Goal: Information Seeking & Learning: Learn about a topic

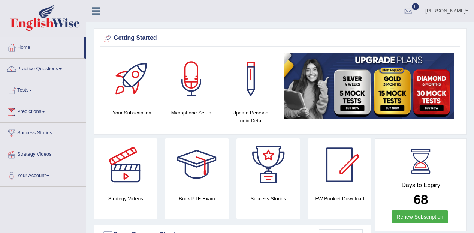
click at [56, 64] on link "Practice Questions" at bounding box center [42, 67] width 85 height 19
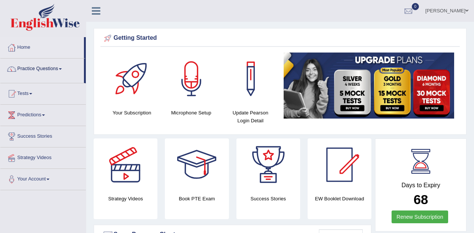
click at [56, 64] on link "Practice Questions" at bounding box center [42, 67] width 84 height 19
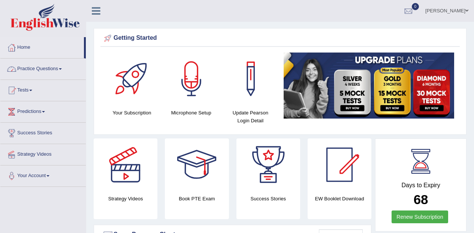
click at [61, 69] on span at bounding box center [60, 68] width 3 height 1
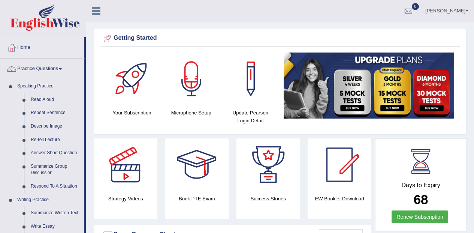
click at [54, 95] on link "Read Aloud" at bounding box center [55, 99] width 57 height 13
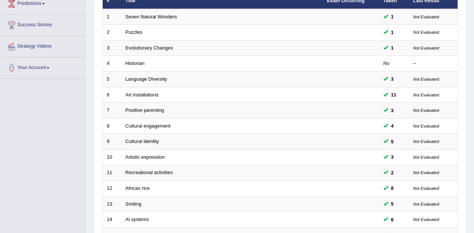
scroll to position [107, 0]
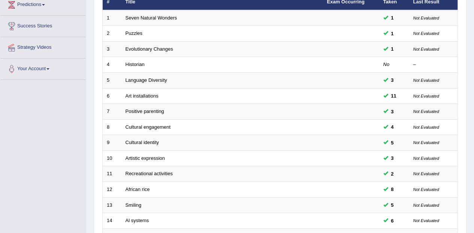
click at [136, 66] on link "Historian" at bounding box center [134, 64] width 19 height 6
click at [138, 66] on link "Historian" at bounding box center [134, 64] width 19 height 6
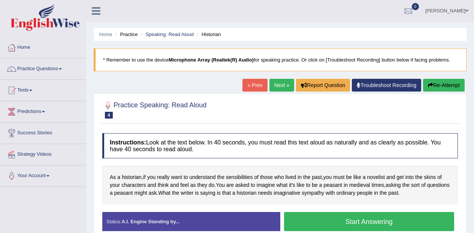
click at [394, 222] on button "Start Answering" at bounding box center [369, 221] width 170 height 19
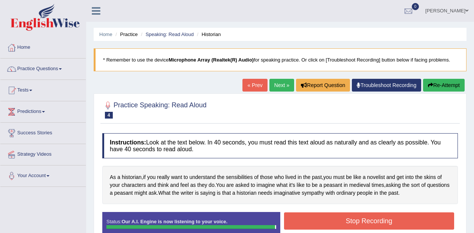
click at [414, 222] on button "Stop Recording" at bounding box center [369, 220] width 170 height 17
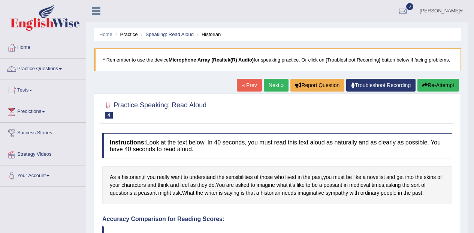
click at [35, 66] on link "Practice Questions" at bounding box center [42, 67] width 85 height 19
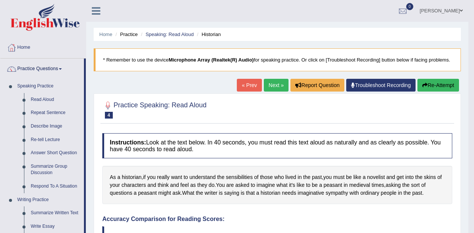
click at [34, 95] on link "Read Aloud" at bounding box center [55, 99] width 57 height 13
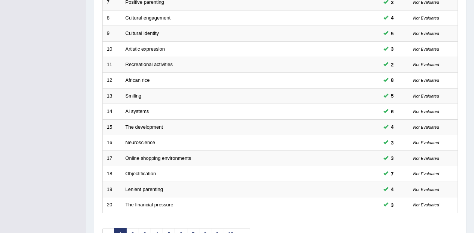
scroll to position [263, 0]
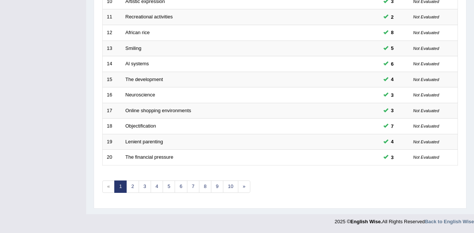
click at [227, 185] on link "10" at bounding box center [230, 186] width 15 height 12
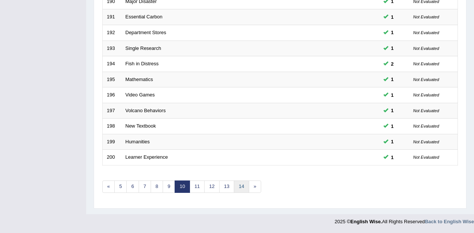
click at [245, 185] on link "14" at bounding box center [241, 186] width 15 height 12
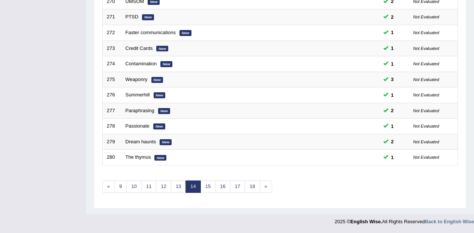
click at [252, 188] on link "18" at bounding box center [252, 186] width 15 height 12
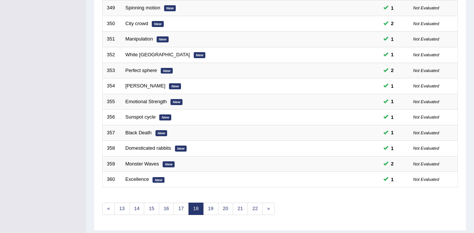
scroll to position [263, 0]
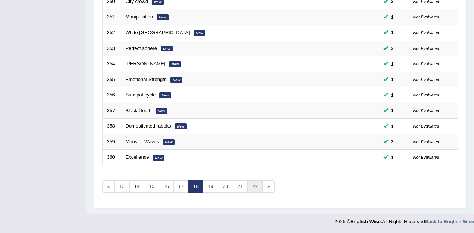
click at [256, 188] on link "22" at bounding box center [254, 186] width 15 height 12
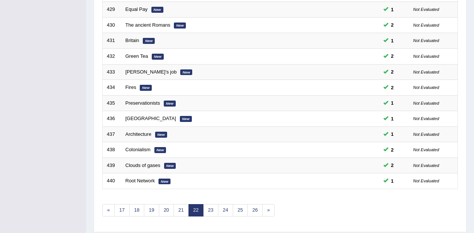
scroll to position [263, 0]
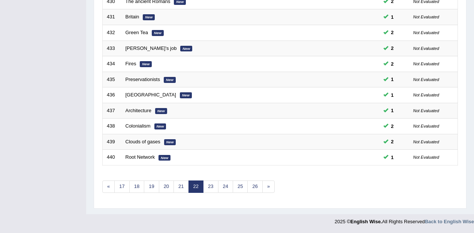
click at [252, 185] on link "26" at bounding box center [254, 186] width 15 height 12
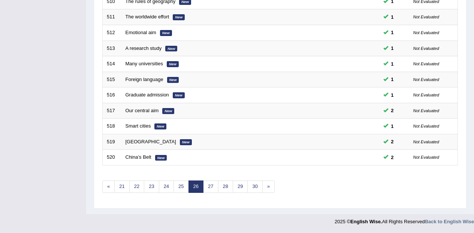
click at [257, 185] on link "30" at bounding box center [254, 186] width 15 height 12
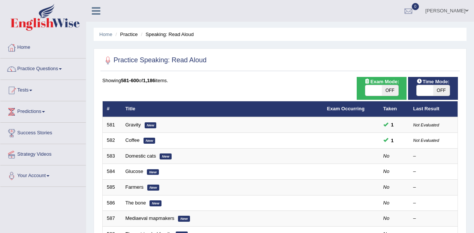
click at [147, 157] on link "Domestic cats" at bounding box center [140, 156] width 31 height 6
click at [149, 155] on link "Domestic cats" at bounding box center [140, 156] width 31 height 6
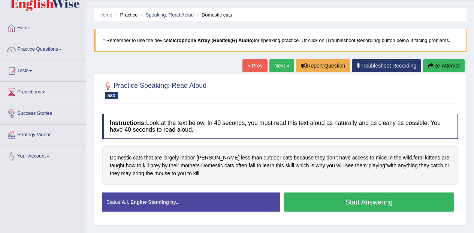
scroll to position [31, 0]
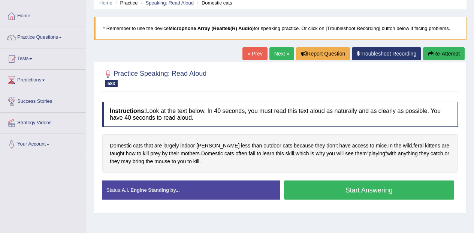
click at [405, 184] on button "Start Answering" at bounding box center [369, 189] width 170 height 19
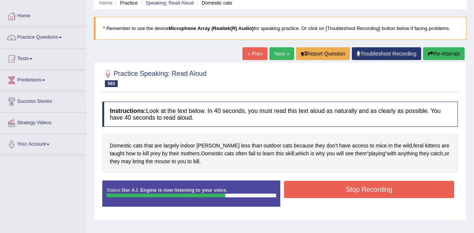
click at [414, 189] on button "Stop Recording" at bounding box center [369, 189] width 170 height 17
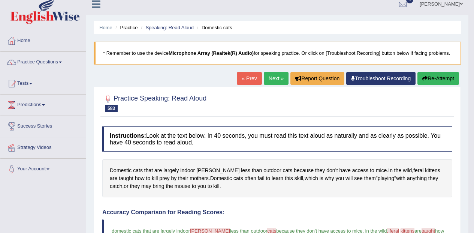
scroll to position [0, 0]
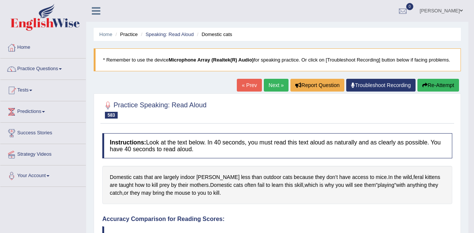
click at [279, 84] on link "Next »" at bounding box center [276, 85] width 25 height 13
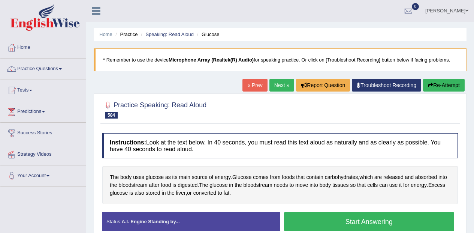
click at [399, 218] on button "Start Answering" at bounding box center [369, 221] width 170 height 19
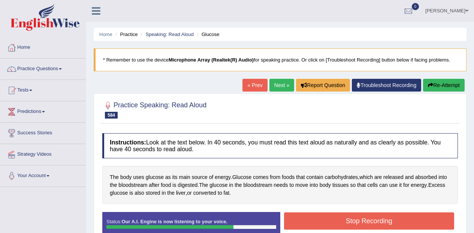
click at [423, 221] on button "Stop Recording" at bounding box center [369, 220] width 170 height 17
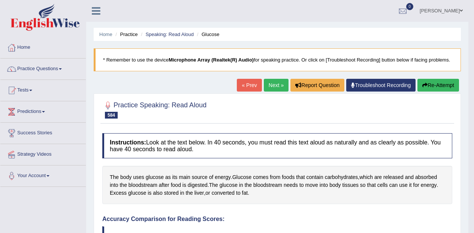
click at [281, 82] on link "Next »" at bounding box center [276, 85] width 25 height 13
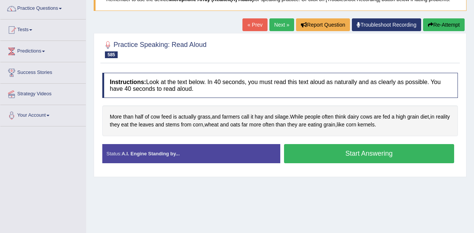
scroll to position [71, 0]
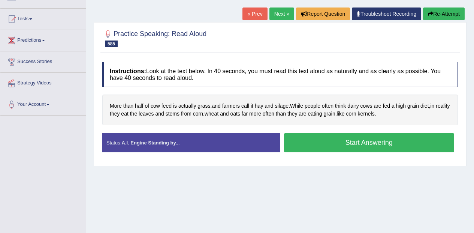
click at [404, 143] on button "Start Answering" at bounding box center [369, 142] width 170 height 19
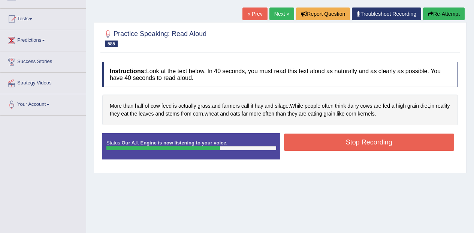
click at [418, 142] on button "Stop Recording" at bounding box center [369, 141] width 170 height 17
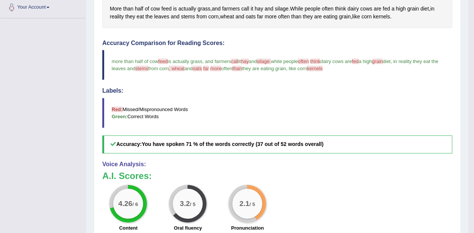
scroll to position [0, 0]
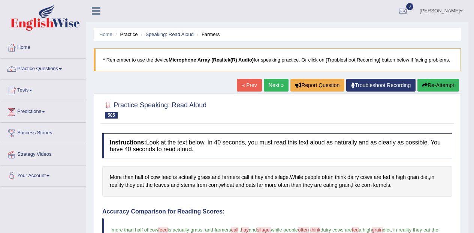
click at [278, 82] on link "Next »" at bounding box center [276, 85] width 25 height 13
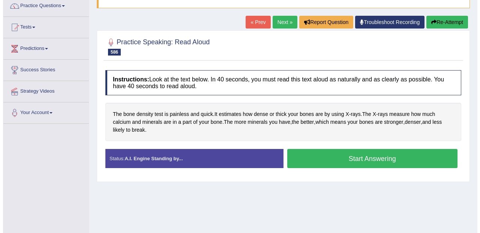
scroll to position [68, 0]
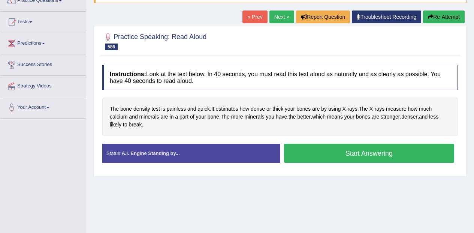
click at [393, 147] on button "Start Answering" at bounding box center [369, 152] width 170 height 19
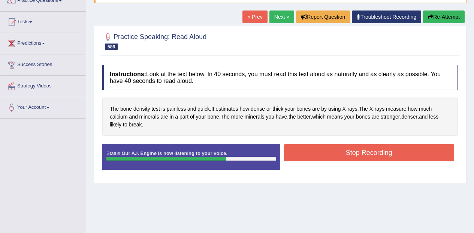
click at [414, 156] on button "Stop Recording" at bounding box center [369, 152] width 170 height 17
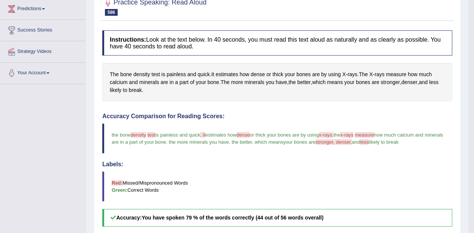
scroll to position [0, 0]
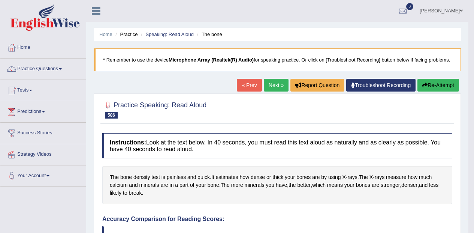
click at [278, 84] on link "Next »" at bounding box center [276, 85] width 25 height 13
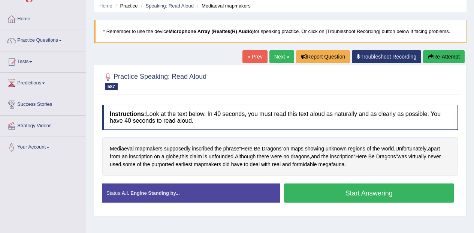
scroll to position [29, 0]
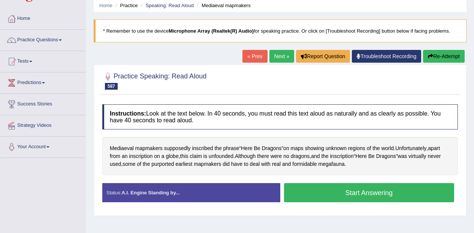
click at [127, 148] on span "Mediaeval" at bounding box center [122, 148] width 24 height 8
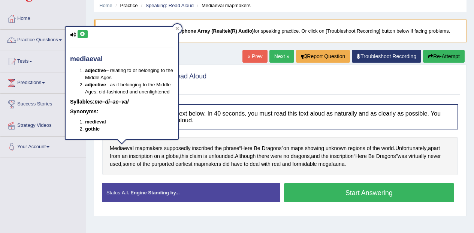
click at [85, 33] on icon at bounding box center [83, 34] width 6 height 4
click at [353, 191] on button "Start Answering" at bounding box center [369, 192] width 170 height 19
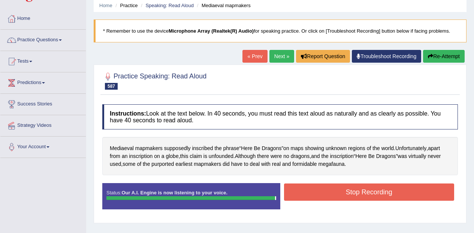
click at [374, 187] on button "Stop Recording" at bounding box center [369, 191] width 170 height 17
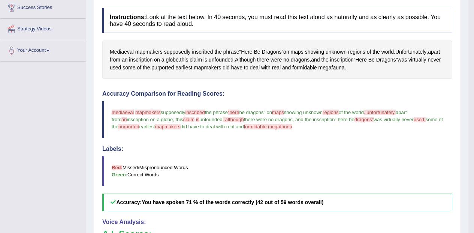
scroll to position [124, 0]
click at [345, 70] on span "megafauna" at bounding box center [331, 68] width 26 height 8
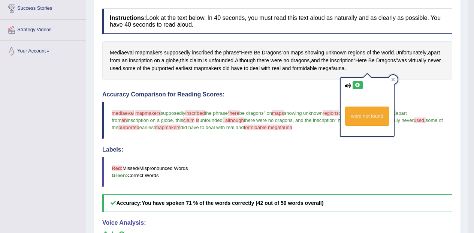
click at [357, 84] on icon at bounding box center [358, 85] width 6 height 4
click at [317, 67] on span "formidable" at bounding box center [304, 68] width 24 height 8
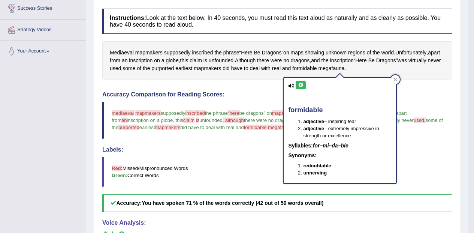
click at [303, 84] on icon at bounding box center [301, 85] width 6 height 4
click at [148, 50] on span "mapmakers" at bounding box center [148, 53] width 27 height 8
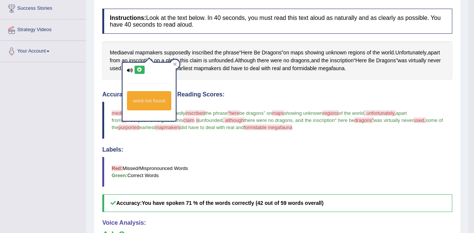
click at [140, 69] on icon at bounding box center [140, 69] width 6 height 4
click at [184, 51] on span "supposedly" at bounding box center [177, 53] width 27 height 8
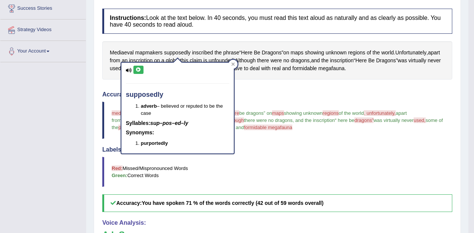
click at [139, 69] on icon at bounding box center [139, 69] width 6 height 4
click at [249, 49] on span "Here" at bounding box center [246, 53] width 11 height 8
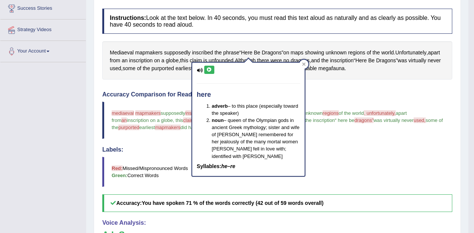
click at [210, 71] on icon at bounding box center [209, 69] width 6 height 4
click at [258, 51] on span "Be" at bounding box center [257, 53] width 6 height 8
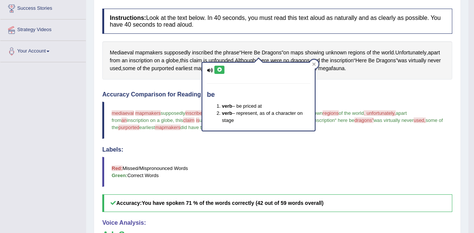
click at [272, 49] on span "Dragons" at bounding box center [272, 53] width 20 height 8
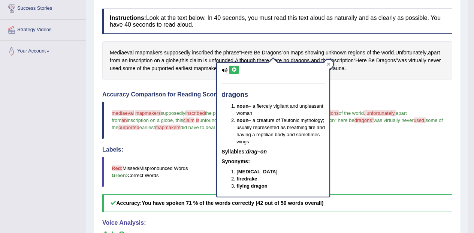
click at [235, 69] on icon at bounding box center [234, 69] width 6 height 4
click at [202, 55] on span "inscribed" at bounding box center [202, 53] width 21 height 8
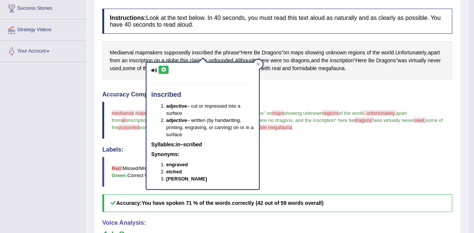
click at [164, 69] on icon at bounding box center [164, 69] width 6 height 4
click at [182, 51] on span "supposedly" at bounding box center [177, 53] width 27 height 8
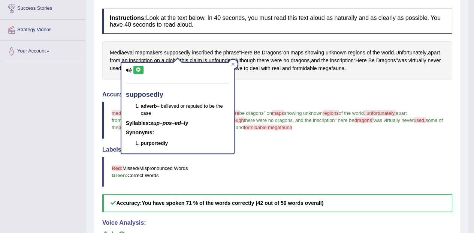
click at [140, 68] on icon at bounding box center [139, 69] width 6 height 4
click at [426, 50] on span "Unfortunately" at bounding box center [410, 53] width 31 height 8
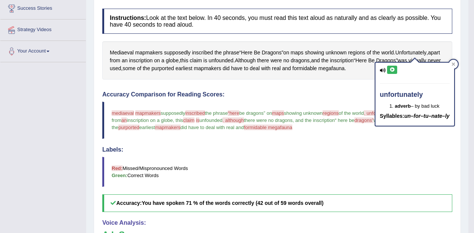
click at [152, 62] on span "inscription" at bounding box center [141, 61] width 24 height 8
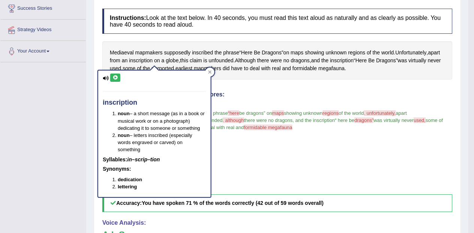
click at [115, 78] on icon at bounding box center [115, 77] width 6 height 4
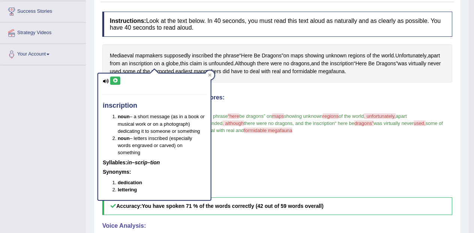
scroll to position [115, 0]
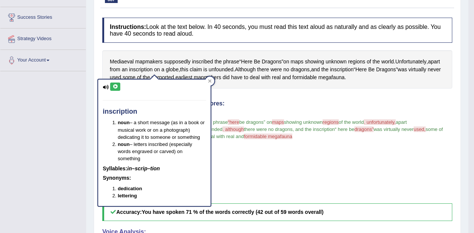
click at [345, 78] on span "megafauna" at bounding box center [331, 77] width 26 height 8
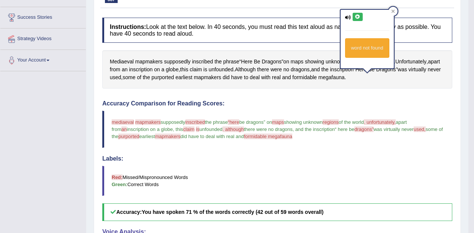
click at [362, 15] on button at bounding box center [358, 17] width 10 height 8
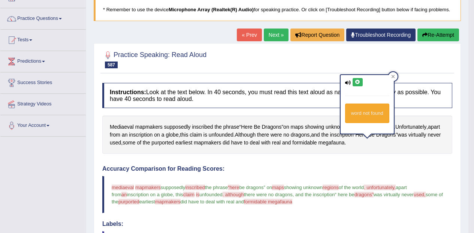
scroll to position [0, 0]
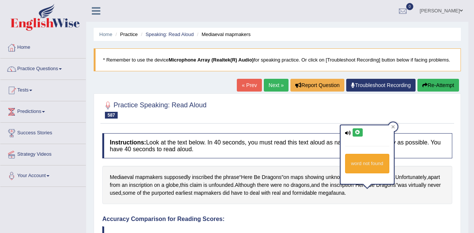
click at [445, 84] on button "Re-Attempt" at bounding box center [438, 85] width 42 height 13
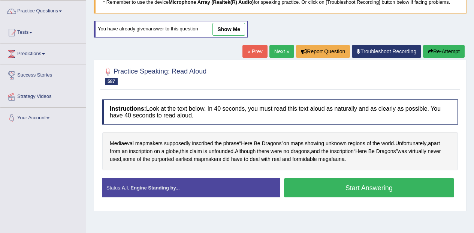
scroll to position [58, 0]
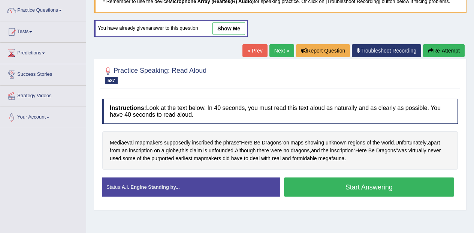
click at [130, 141] on span "Mediaeval" at bounding box center [122, 143] width 24 height 8
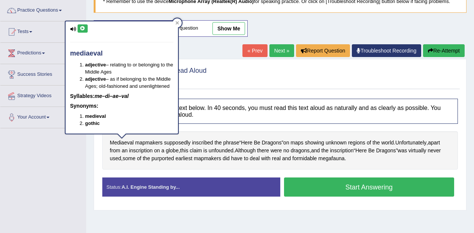
click at [84, 28] on icon at bounding box center [83, 28] width 6 height 4
click at [390, 189] on button "Start Answering" at bounding box center [369, 186] width 170 height 19
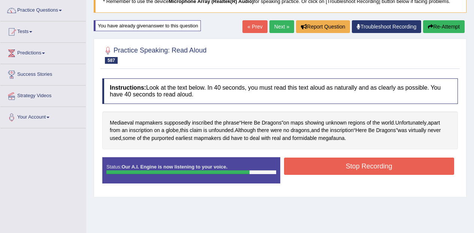
click at [408, 166] on button "Stop Recording" at bounding box center [369, 165] width 170 height 17
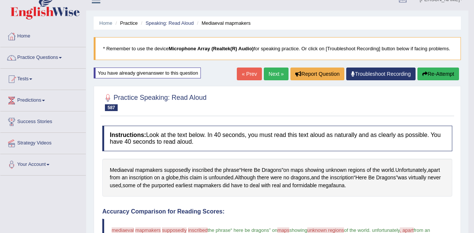
scroll to position [0, 0]
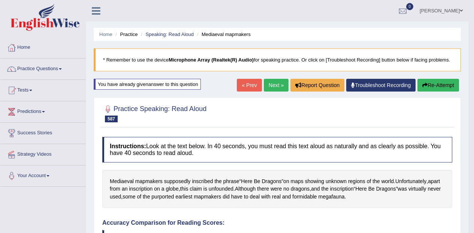
click at [270, 84] on link "Next »" at bounding box center [276, 85] width 25 height 13
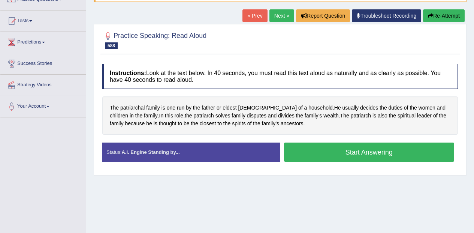
click at [408, 156] on button "Start Answering" at bounding box center [369, 151] width 170 height 19
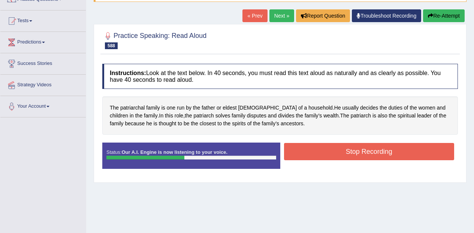
click at [412, 148] on button "Stop Recording" at bounding box center [369, 151] width 170 height 17
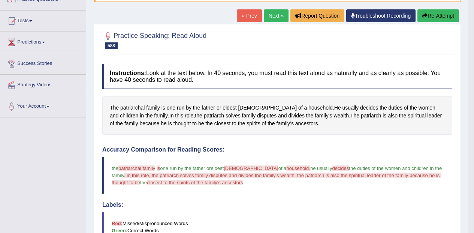
click at [441, 10] on button "Re-Attempt" at bounding box center [438, 15] width 42 height 13
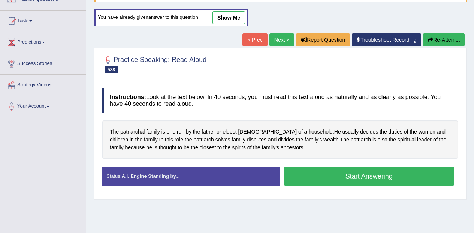
click at [122, 131] on span "patriarchal" at bounding box center [132, 132] width 24 height 8
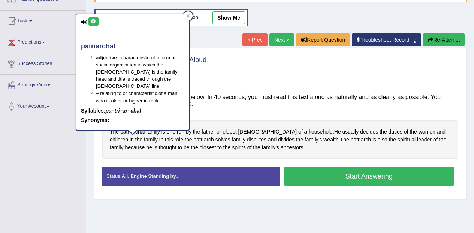
click at [93, 22] on icon at bounding box center [94, 21] width 6 height 4
click at [396, 174] on button "Start Answering" at bounding box center [369, 175] width 170 height 19
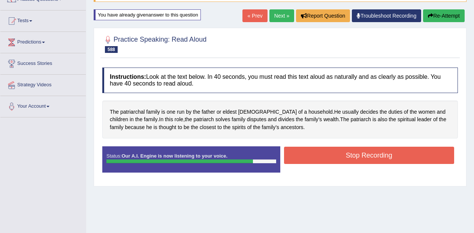
click at [411, 156] on button "Stop Recording" at bounding box center [369, 154] width 170 height 17
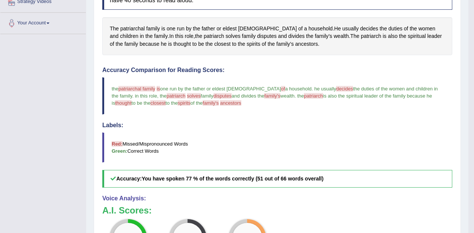
scroll to position [154, 0]
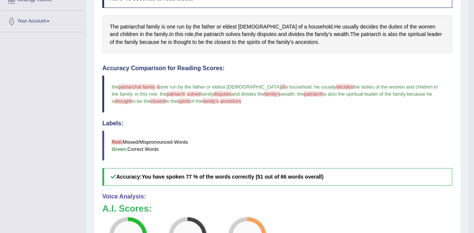
click at [131, 27] on span "patriarchal" at bounding box center [132, 27] width 24 height 8
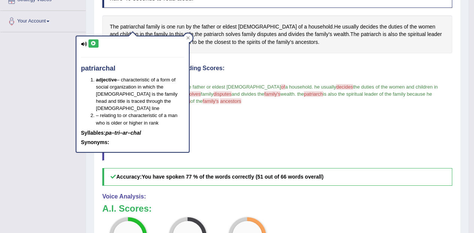
click at [94, 43] on icon at bounding box center [94, 43] width 6 height 4
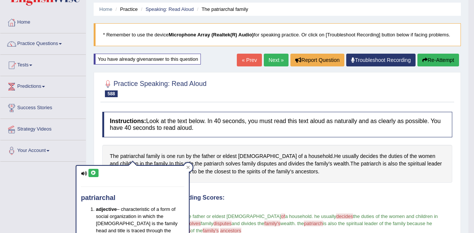
scroll to position [25, 0]
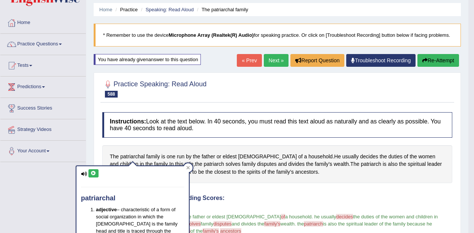
click at [273, 60] on link "Next »" at bounding box center [276, 60] width 25 height 13
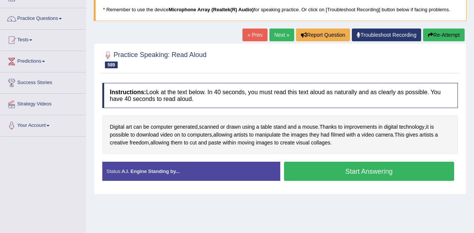
click at [388, 169] on button "Start Answering" at bounding box center [369, 170] width 170 height 19
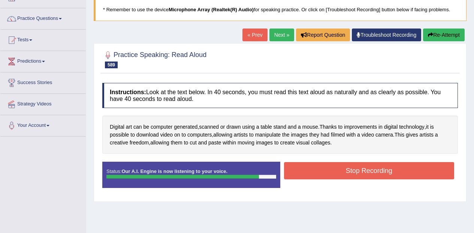
click at [372, 167] on button "Stop Recording" at bounding box center [369, 170] width 170 height 17
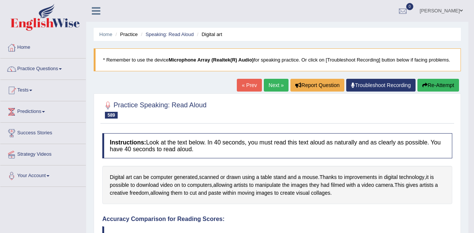
click at [279, 81] on link "Next »" at bounding box center [276, 85] width 25 height 13
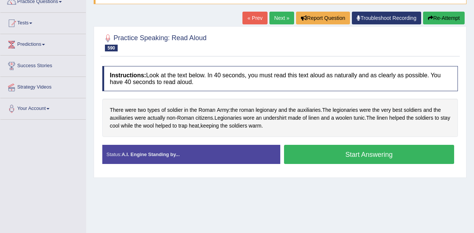
click at [392, 145] on div "Created with Highcharts 7.1.2 Great Too slow Too fast Time Speech pace meter: 0…" at bounding box center [371, 144] width 182 height 0
click at [387, 156] on button "Start Answering" at bounding box center [369, 154] width 170 height 19
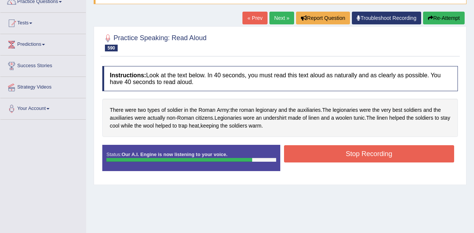
click at [393, 157] on button "Stop Recording" at bounding box center [369, 153] width 170 height 17
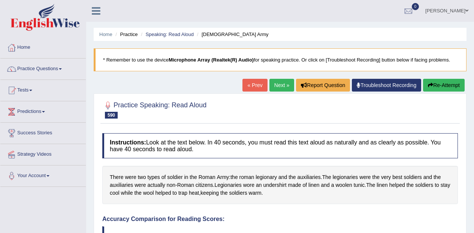
click at [57, 67] on link "Practice Questions" at bounding box center [42, 67] width 85 height 19
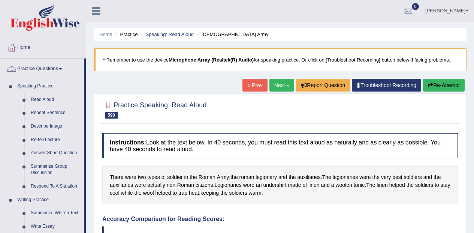
click at [54, 114] on link "Repeat Sentence" at bounding box center [55, 112] width 57 height 13
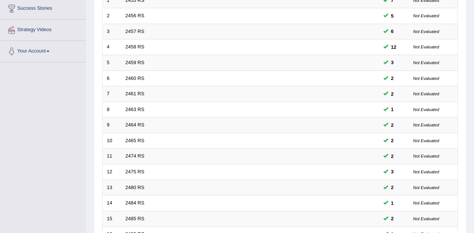
scroll to position [263, 0]
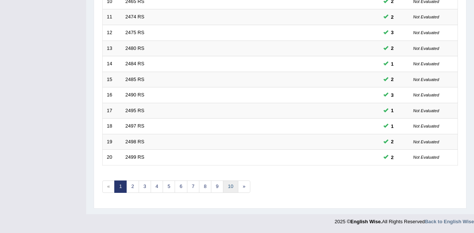
click at [229, 181] on link "10" at bounding box center [230, 186] width 15 height 12
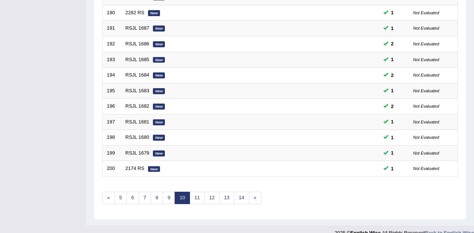
scroll to position [263, 0]
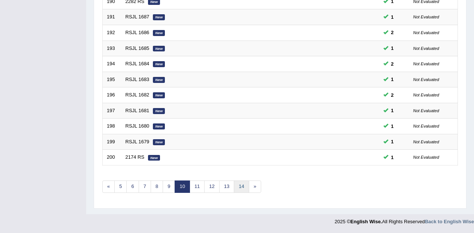
click at [241, 187] on link "14" at bounding box center [241, 186] width 15 height 12
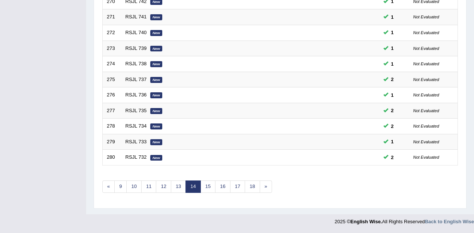
scroll to position [263, 0]
click at [239, 185] on link "17" at bounding box center [237, 186] width 15 height 12
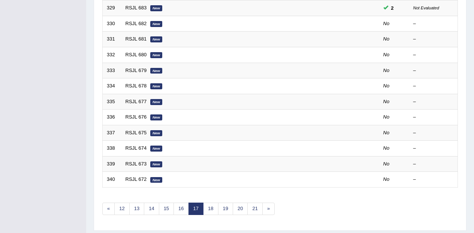
scroll to position [263, 0]
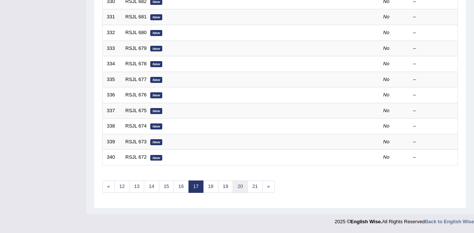
click at [240, 186] on link "20" at bounding box center [240, 186] width 15 height 12
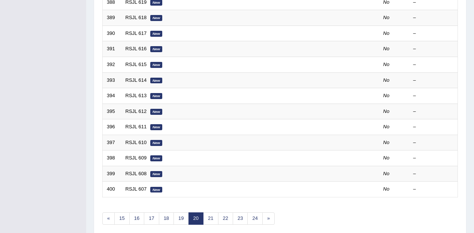
scroll to position [263, 0]
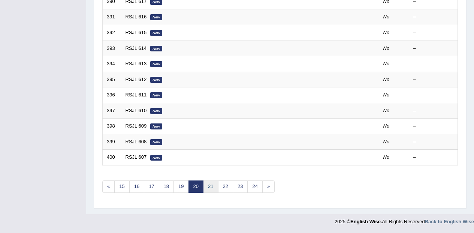
click at [210, 190] on link "21" at bounding box center [210, 186] width 15 height 12
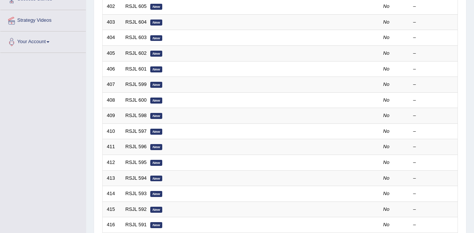
scroll to position [263, 0]
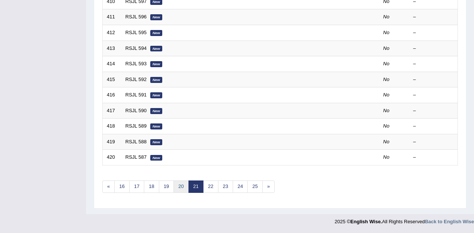
click at [181, 191] on link "20" at bounding box center [180, 186] width 15 height 12
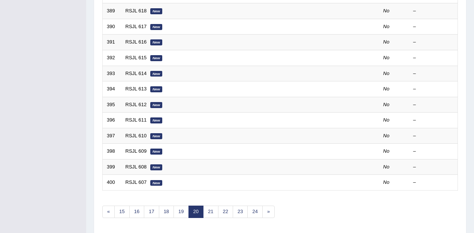
scroll to position [263, 0]
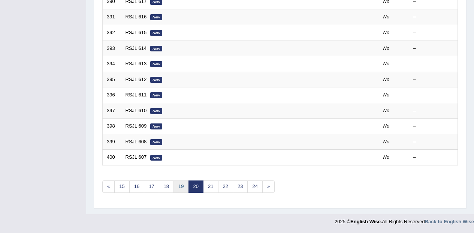
click at [183, 187] on link "19" at bounding box center [180, 186] width 15 height 12
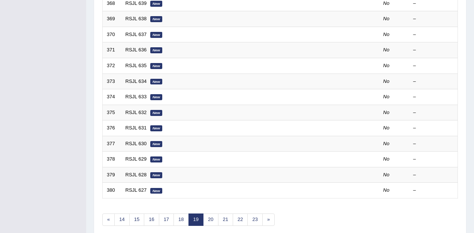
scroll to position [263, 0]
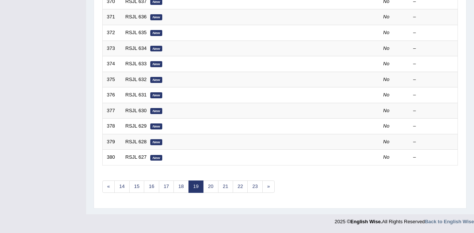
click at [185, 183] on link "18" at bounding box center [180, 186] width 15 height 12
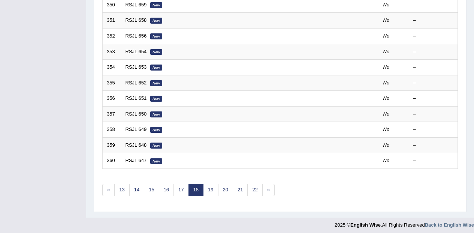
scroll to position [263, 0]
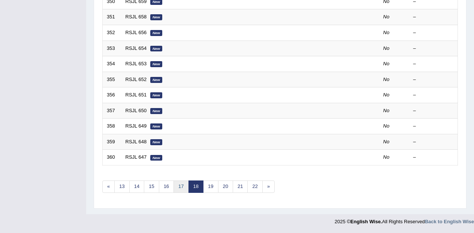
click at [182, 186] on link "17" at bounding box center [180, 186] width 15 height 12
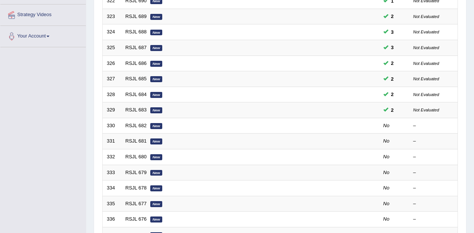
scroll to position [146, 0]
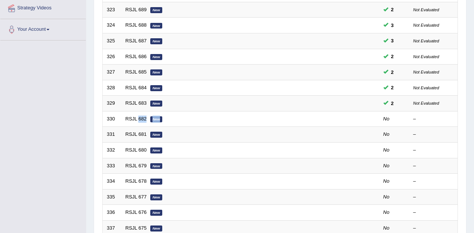
click at [174, 118] on td "RSJL 682 New" at bounding box center [222, 119] width 202 height 16
click at [177, 119] on td "RSJL 682 New" at bounding box center [222, 119] width 202 height 16
click at [139, 120] on link "RSJL 682" at bounding box center [135, 119] width 21 height 6
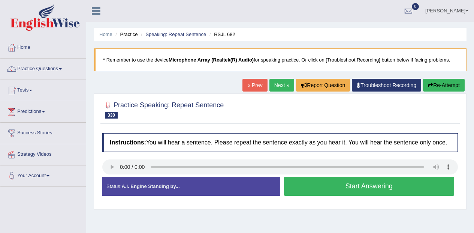
click at [111, 176] on div "Created with Highcharts 7.1.2 Too low Too high Time Pitch meter: 0 2.5 5 7.5 10" at bounding box center [190, 176] width 182 height 0
click at [388, 176] on div "Created with Highcharts 7.1.2 Great Too slow Too fast Time Speech pace meter: 0…" at bounding box center [371, 176] width 182 height 0
click at [382, 186] on button "Start Answering" at bounding box center [369, 185] width 170 height 19
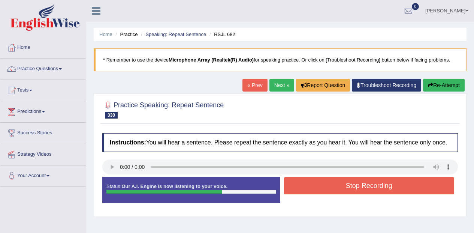
click at [391, 180] on button "Stop Recording" at bounding box center [369, 185] width 170 height 17
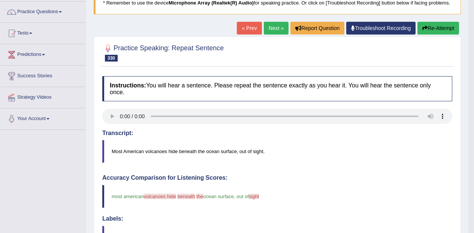
scroll to position [36, 0]
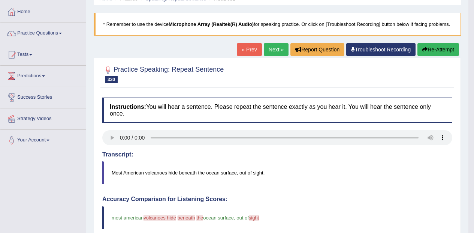
click at [432, 45] on button "Re-Attempt" at bounding box center [438, 49] width 42 height 13
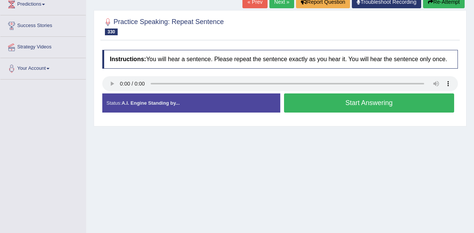
scroll to position [109, 0]
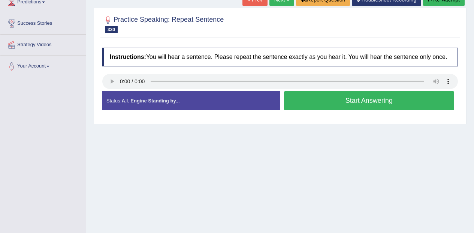
click at [387, 101] on button "Start Answering" at bounding box center [369, 100] width 170 height 19
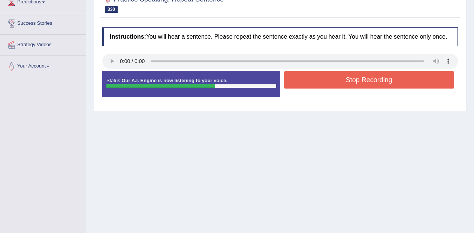
click at [361, 76] on button "Stop Recording" at bounding box center [369, 79] width 170 height 17
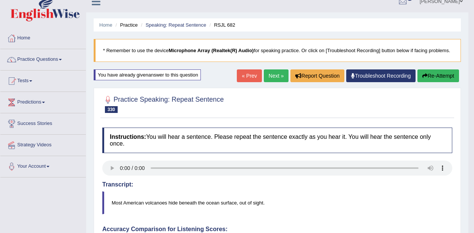
scroll to position [0, 0]
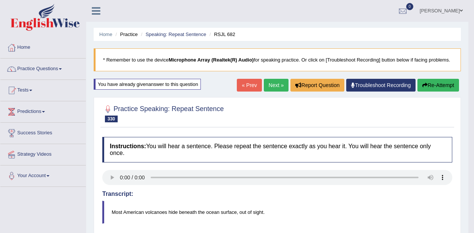
click at [273, 83] on link "Next »" at bounding box center [276, 85] width 25 height 13
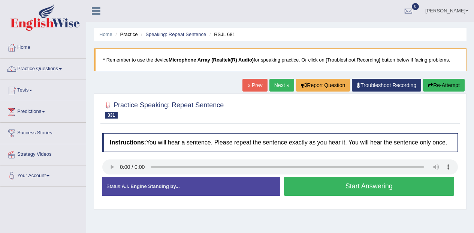
click at [363, 187] on button "Start Answering" at bounding box center [369, 185] width 170 height 19
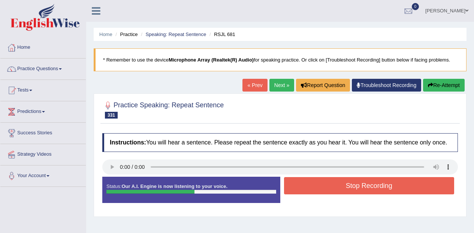
click at [346, 188] on button "Stop Recording" at bounding box center [369, 185] width 170 height 17
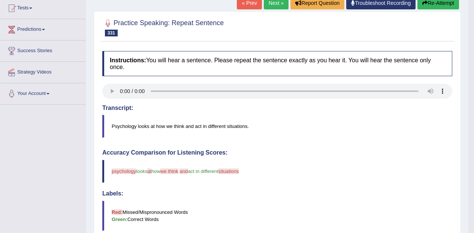
scroll to position [54, 0]
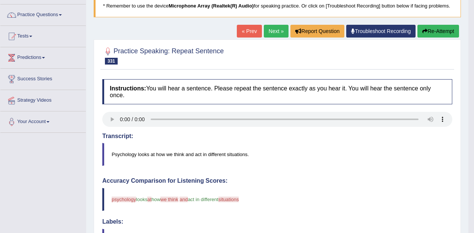
click at [435, 34] on button "Re-Attempt" at bounding box center [438, 31] width 42 height 13
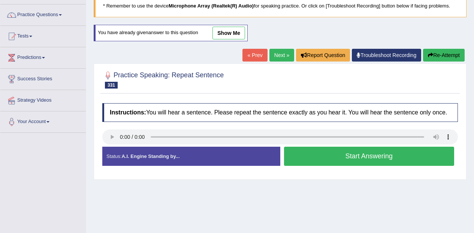
click at [401, 160] on button "Start Answering" at bounding box center [369, 155] width 170 height 19
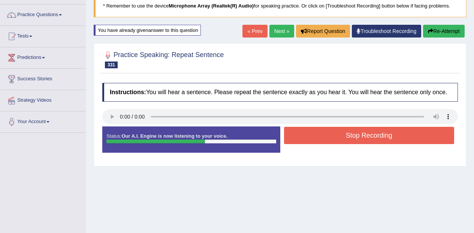
click at [353, 137] on button "Stop Recording" at bounding box center [369, 135] width 170 height 17
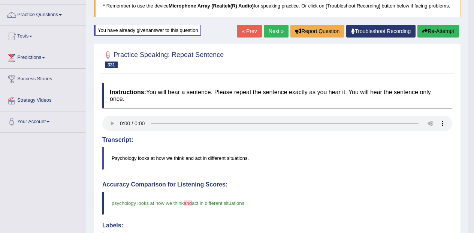
click at [267, 25] on link "Next »" at bounding box center [276, 31] width 25 height 13
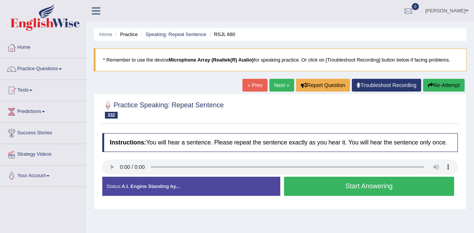
click at [354, 176] on div "Created with Highcharts 7.1.2 Great Too slow Too fast Time Speech pace meter: 0…" at bounding box center [371, 176] width 182 height 0
click at [339, 188] on button "Start Answering" at bounding box center [369, 185] width 170 height 19
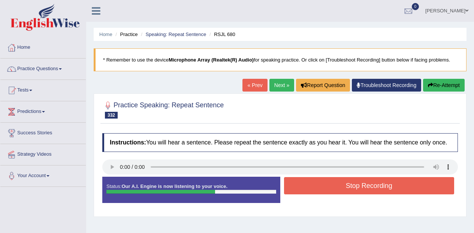
click at [346, 186] on button "Stop Recording" at bounding box center [369, 185] width 170 height 17
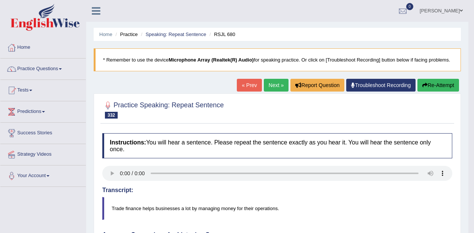
click at [432, 86] on button "Re-Attempt" at bounding box center [438, 85] width 42 height 13
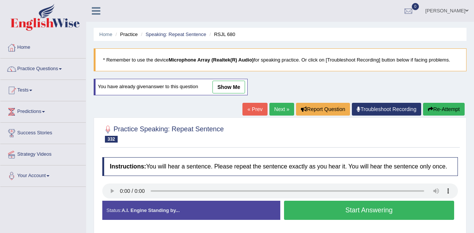
click at [395, 210] on button "Start Answering" at bounding box center [369, 209] width 170 height 19
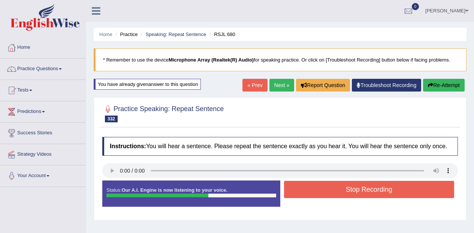
click at [412, 190] on button "Stop Recording" at bounding box center [369, 189] width 170 height 17
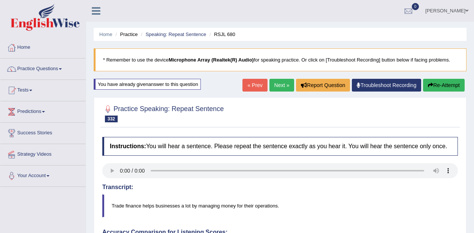
click at [276, 84] on link "Next »" at bounding box center [281, 85] width 25 height 13
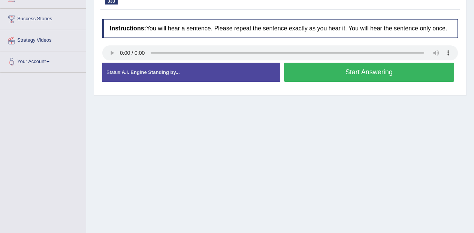
scroll to position [114, 0]
click at [355, 75] on button "Start Answering" at bounding box center [369, 72] width 170 height 19
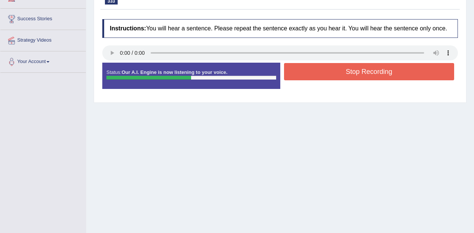
click at [379, 70] on button "Stop Recording" at bounding box center [369, 71] width 170 height 17
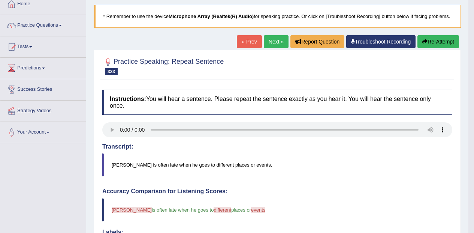
scroll to position [0, 0]
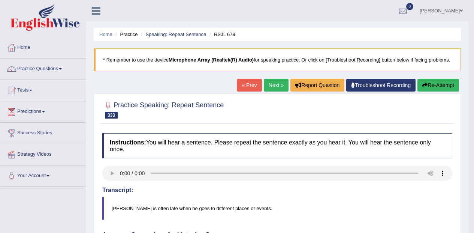
click at [450, 86] on button "Re-Attempt" at bounding box center [438, 85] width 42 height 13
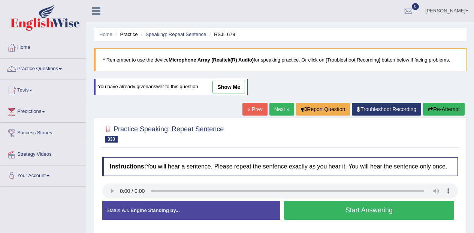
click at [283, 105] on link "Next »" at bounding box center [281, 109] width 25 height 13
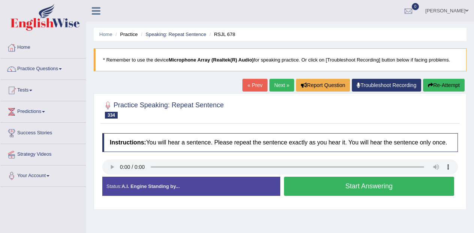
click at [340, 186] on button "Start Answering" at bounding box center [369, 185] width 170 height 19
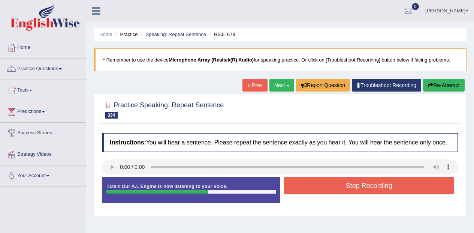
click at [332, 186] on button "Stop Recording" at bounding box center [369, 185] width 170 height 17
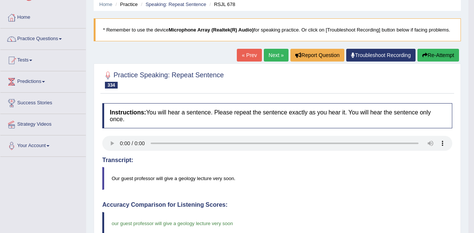
scroll to position [30, 0]
click at [271, 54] on link "Next »" at bounding box center [276, 55] width 25 height 13
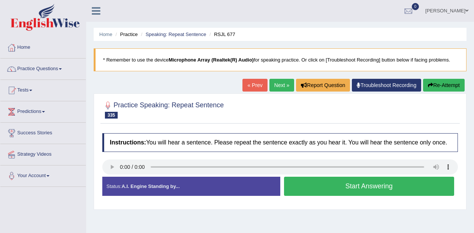
click at [118, 176] on div "Status: A.I. Engine Standing by..." at bounding box center [191, 185] width 178 height 19
click at [341, 187] on button "Start Answering" at bounding box center [369, 185] width 170 height 19
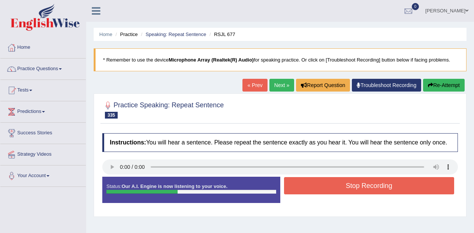
click at [345, 187] on button "Stop Recording" at bounding box center [369, 185] width 170 height 17
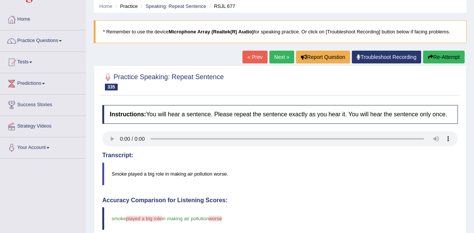
scroll to position [28, 0]
click at [430, 59] on icon "button" at bounding box center [430, 57] width 5 height 5
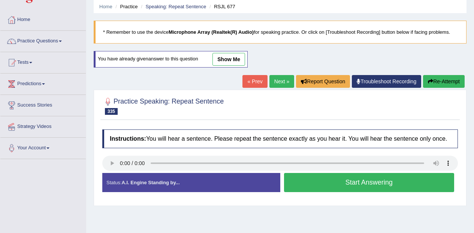
click at [315, 188] on button "Start Answering" at bounding box center [369, 182] width 170 height 19
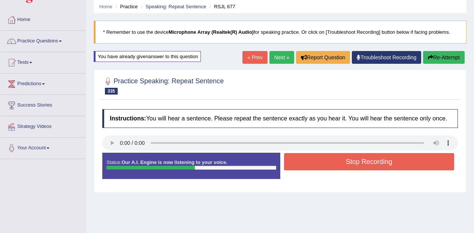
click at [338, 167] on button "Stop Recording" at bounding box center [369, 161] width 170 height 17
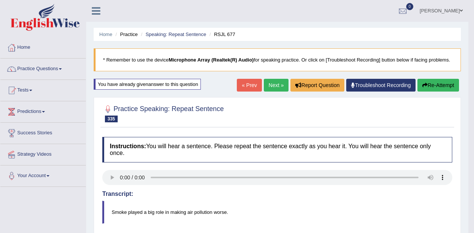
click at [279, 89] on link "Next »" at bounding box center [276, 85] width 25 height 13
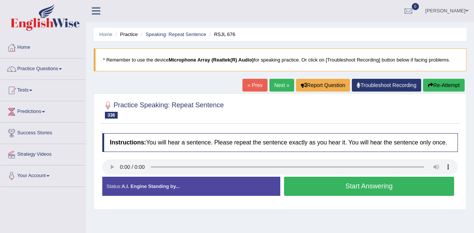
click at [108, 176] on div "Created with Highcharts 7.1.2 Too low Too high Time Pitch meter: 0 2.5 5 7.5 10" at bounding box center [190, 176] width 182 height 0
click at [366, 189] on button "Start Answering" at bounding box center [369, 185] width 170 height 19
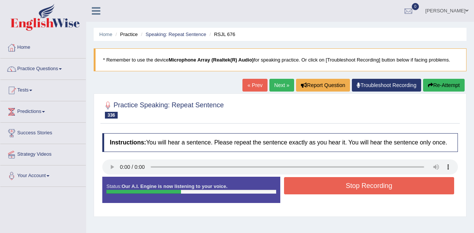
click at [303, 188] on button "Stop Recording" at bounding box center [369, 185] width 170 height 17
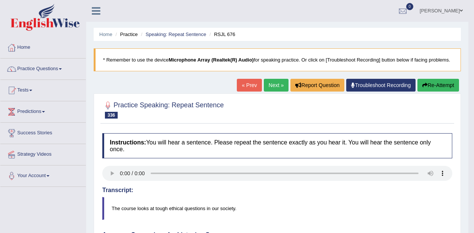
click at [432, 84] on button "Re-Attempt" at bounding box center [438, 85] width 42 height 13
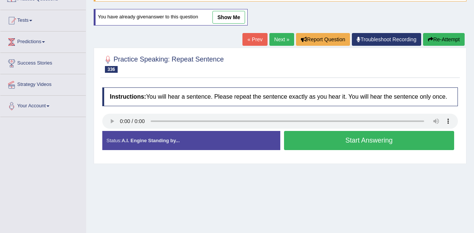
scroll to position [70, 0]
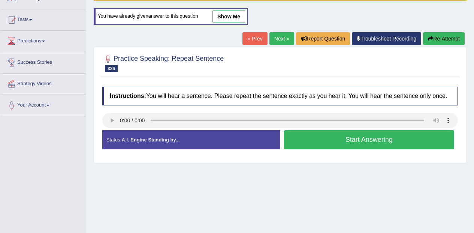
click at [337, 143] on button "Start Answering" at bounding box center [369, 139] width 170 height 19
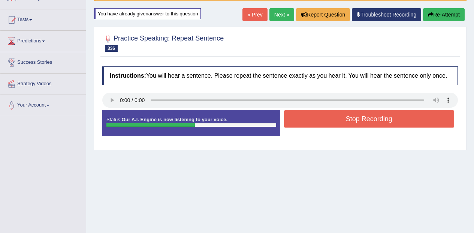
click at [369, 120] on button "Stop Recording" at bounding box center [369, 118] width 170 height 17
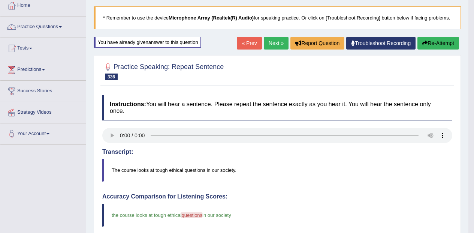
scroll to position [0, 0]
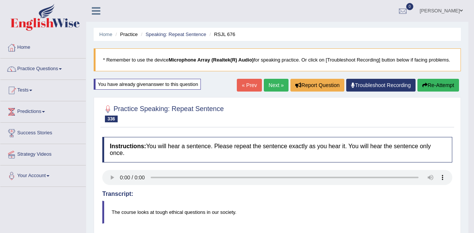
click at [272, 80] on link "Next »" at bounding box center [276, 85] width 25 height 13
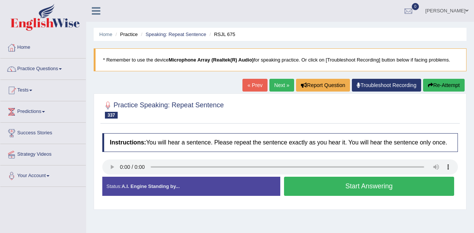
click at [382, 185] on button "Start Answering" at bounding box center [369, 185] width 170 height 19
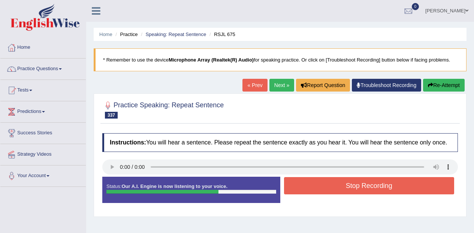
click at [356, 185] on button "Stop Recording" at bounding box center [369, 185] width 170 height 17
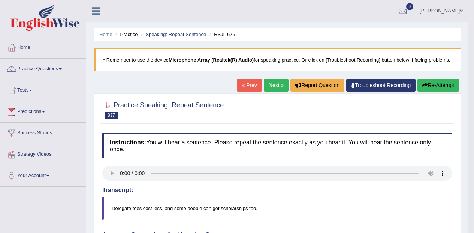
click at [443, 89] on button "Re-Attempt" at bounding box center [438, 85] width 42 height 13
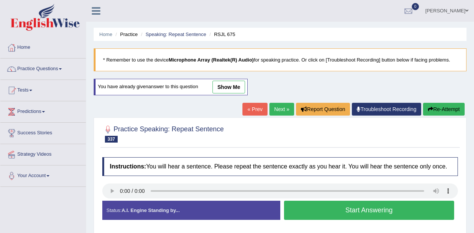
click at [356, 209] on button "Start Answering" at bounding box center [369, 209] width 170 height 19
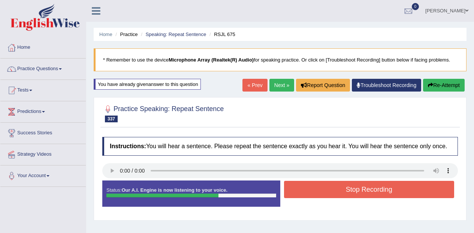
click at [385, 187] on button "Stop Recording" at bounding box center [369, 189] width 170 height 17
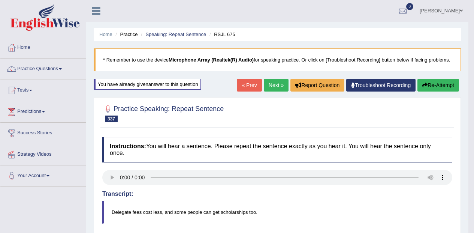
click at [271, 82] on link "Next »" at bounding box center [276, 85] width 25 height 13
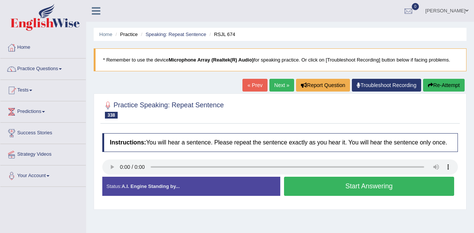
click at [113, 176] on div "Created with Highcharts 7.1.2 Too low Too high Time Pitch meter: 0 2.5 5 7.5 10" at bounding box center [190, 176] width 182 height 0
click at [326, 185] on button "Start Answering" at bounding box center [369, 185] width 170 height 19
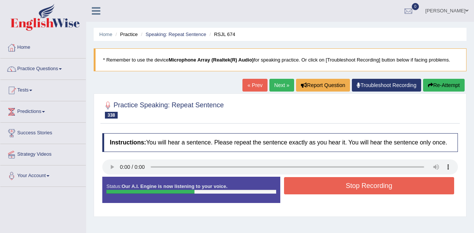
click at [374, 194] on button "Stop Recording" at bounding box center [369, 185] width 170 height 17
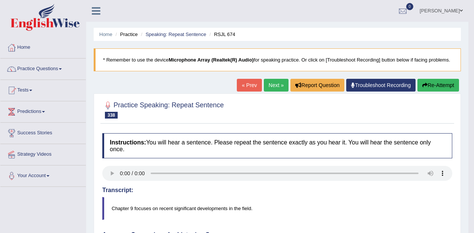
click at [276, 83] on link "Next »" at bounding box center [276, 85] width 25 height 13
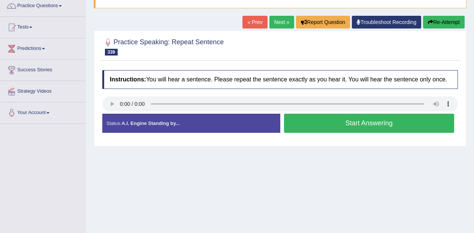
scroll to position [61, 0]
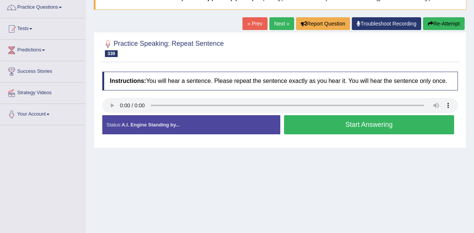
click at [373, 125] on button "Start Answering" at bounding box center [369, 124] width 170 height 19
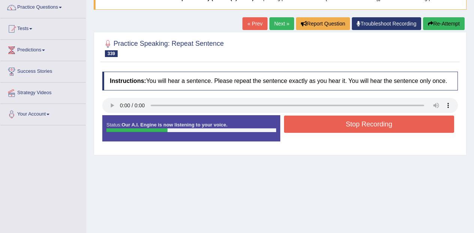
click at [392, 127] on button "Stop Recording" at bounding box center [369, 123] width 170 height 17
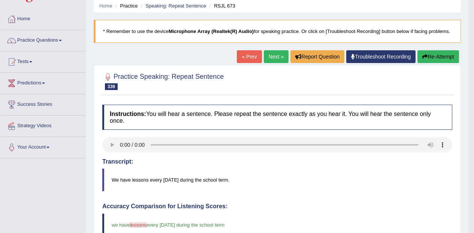
scroll to position [28, 0]
click at [276, 55] on link "Next »" at bounding box center [276, 57] width 25 height 13
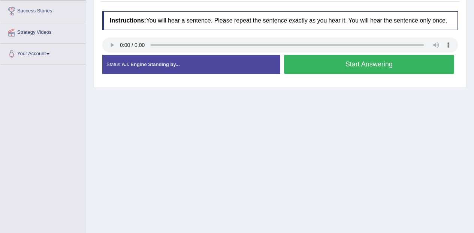
scroll to position [123, 0]
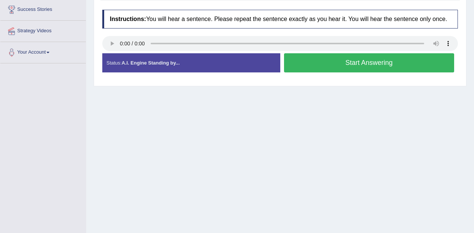
click at [402, 63] on button "Start Answering" at bounding box center [369, 62] width 170 height 19
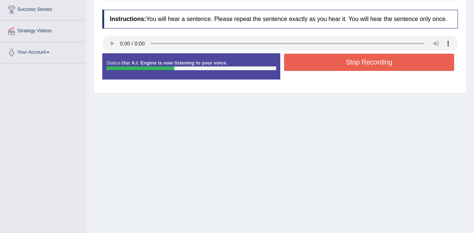
click at [415, 60] on button "Stop Recording" at bounding box center [369, 62] width 170 height 17
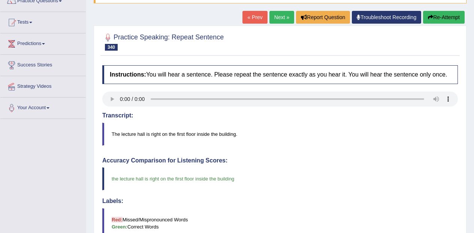
scroll to position [0, 0]
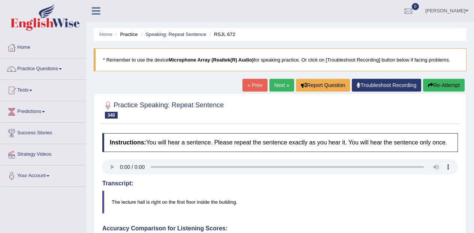
click at [42, 63] on link "Practice Questions" at bounding box center [42, 67] width 85 height 19
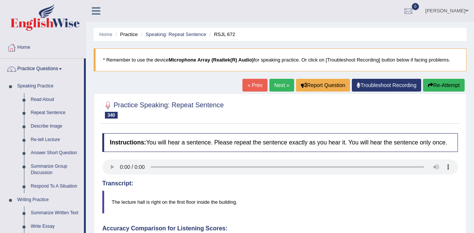
click at [49, 128] on link "Describe Image" at bounding box center [55, 126] width 57 height 13
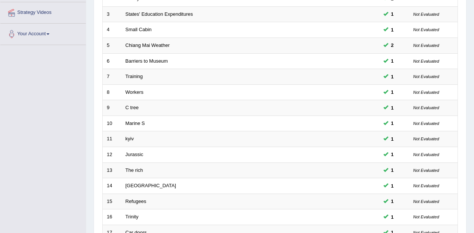
scroll to position [263, 0]
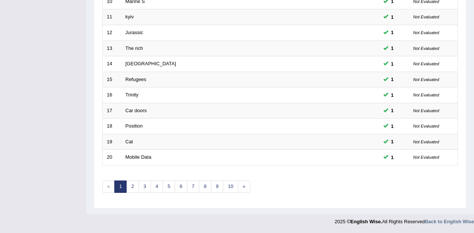
click at [167, 184] on link "5" at bounding box center [169, 186] width 12 height 12
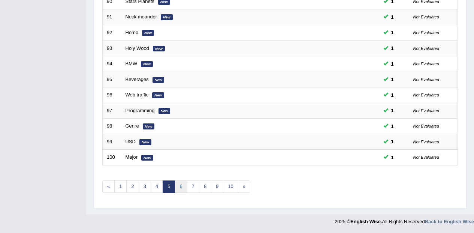
click at [183, 186] on link "6" at bounding box center [181, 186] width 12 height 12
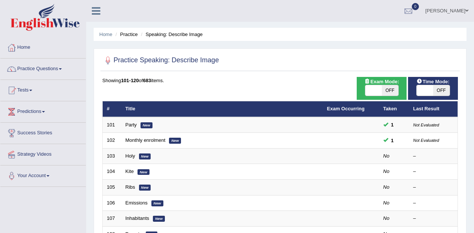
click at [145, 155] on em "New" at bounding box center [145, 156] width 12 height 6
click at [126, 156] on link "Holy" at bounding box center [130, 156] width 10 height 6
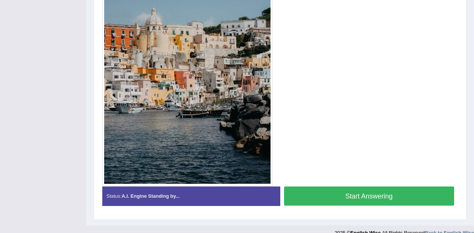
scroll to position [245, 0]
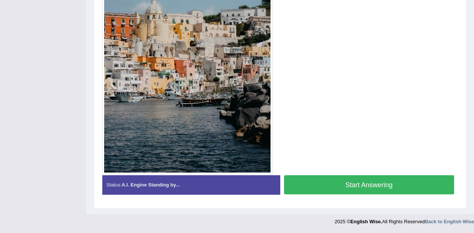
click at [416, 182] on button "Start Answering" at bounding box center [369, 184] width 170 height 19
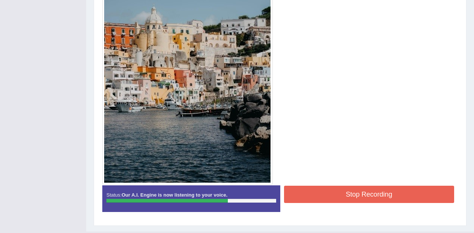
scroll to position [236, 0]
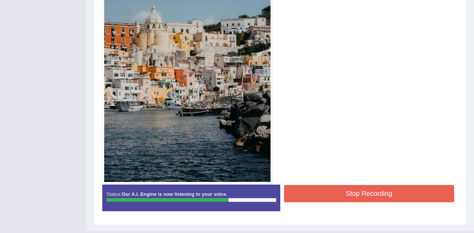
click at [387, 184] on div "Created with Highcharts 7.1.2 Great Too slow Too fast Time Speech pace meter: 0…" at bounding box center [371, 184] width 182 height 0
click at [397, 189] on button "Stop Recording" at bounding box center [369, 193] width 170 height 17
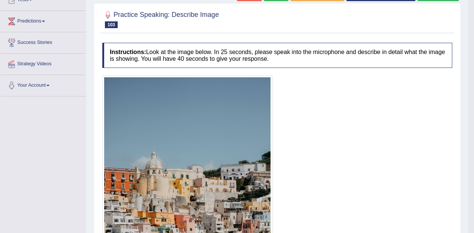
scroll to position [0, 0]
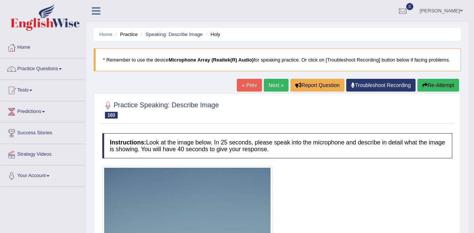
click at [277, 84] on link "Next »" at bounding box center [276, 85] width 25 height 13
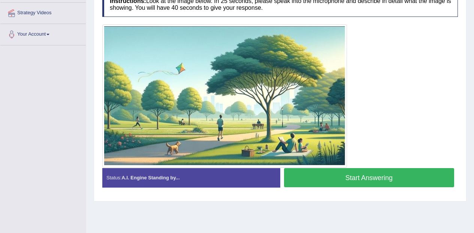
scroll to position [146, 0]
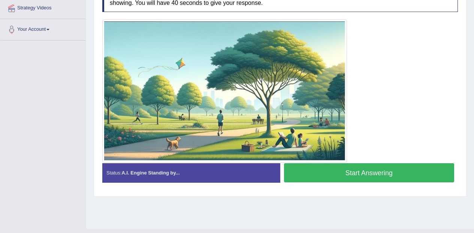
click at [374, 173] on button "Start Answering" at bounding box center [369, 172] width 170 height 19
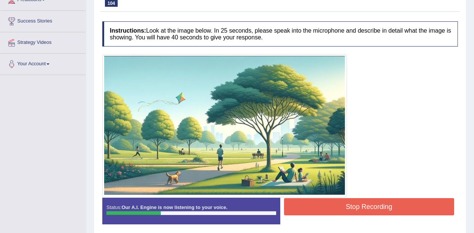
scroll to position [161, 0]
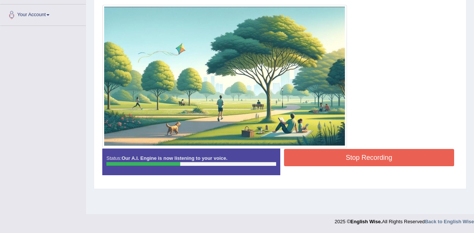
click at [403, 156] on button "Stop Recording" at bounding box center [369, 157] width 170 height 17
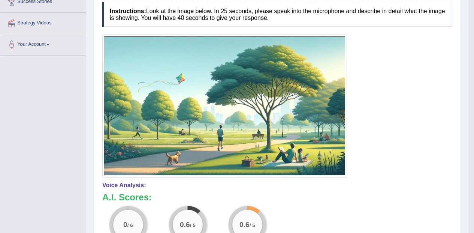
scroll to position [0, 0]
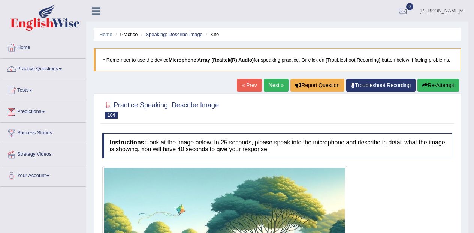
click at [273, 84] on link "Next »" at bounding box center [276, 85] width 25 height 13
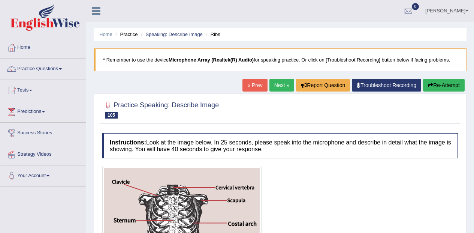
click at [29, 68] on link "Practice Questions" at bounding box center [42, 67] width 85 height 19
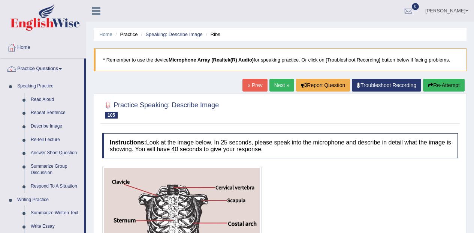
click at [50, 134] on link "Re-tell Lecture" at bounding box center [55, 139] width 57 height 13
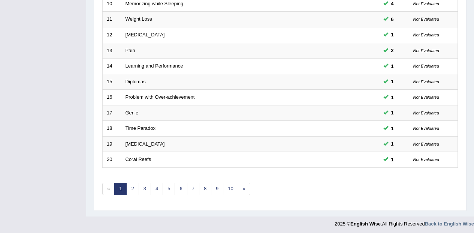
scroll to position [263, 0]
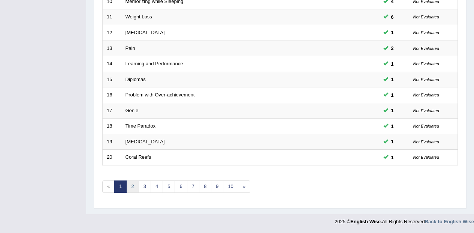
click at [137, 184] on link "2" at bounding box center [132, 186] width 12 height 12
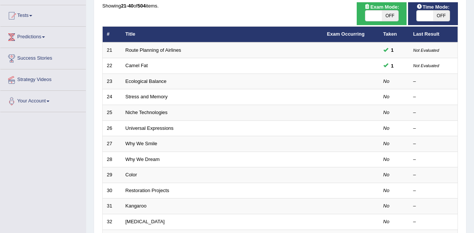
scroll to position [71, 0]
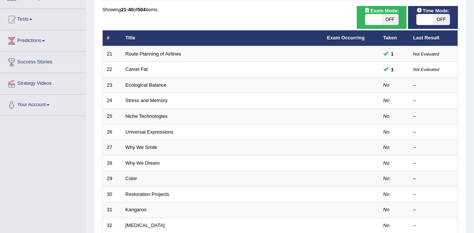
click at [155, 84] on link "Ecological Balance" at bounding box center [145, 85] width 41 height 6
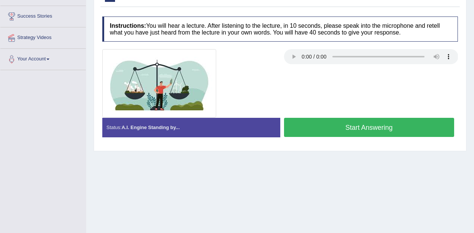
scroll to position [118, 0]
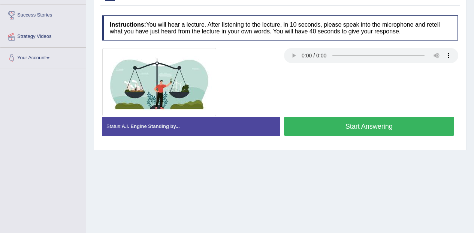
click at [391, 123] on button "Start Answering" at bounding box center [369, 126] width 170 height 19
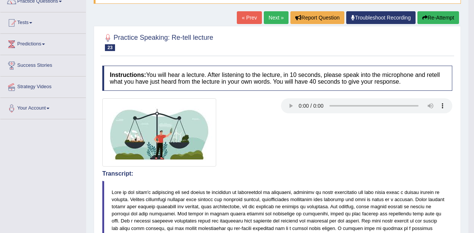
scroll to position [0, 0]
